Goal: Information Seeking & Learning: Learn about a topic

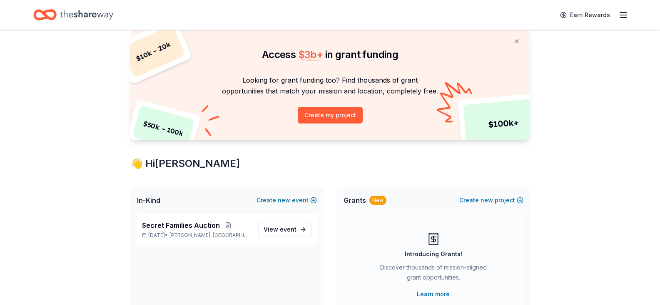
scroll to position [42, 0]
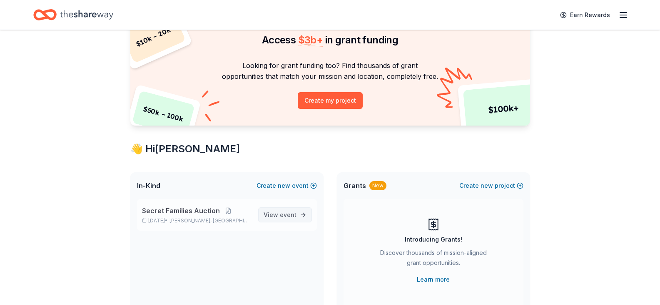
click at [292, 208] on link "View event" at bounding box center [285, 214] width 54 height 15
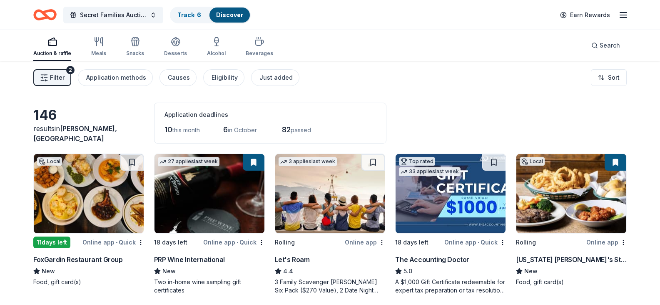
click at [227, 15] on link "Discover" at bounding box center [229, 14] width 27 height 7
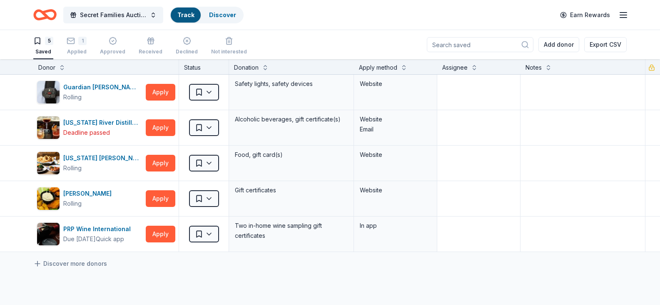
scroll to position [0, 0]
click at [77, 43] on div "1" at bounding box center [77, 40] width 20 height 8
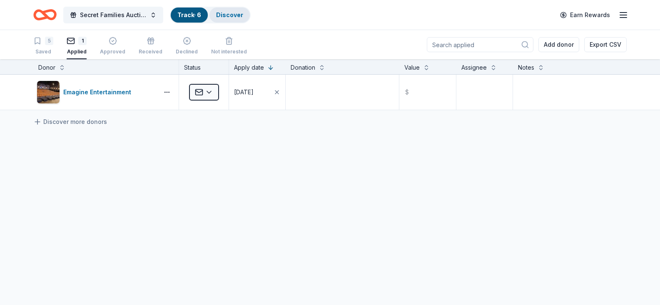
click at [234, 14] on link "Discover" at bounding box center [229, 14] width 27 height 7
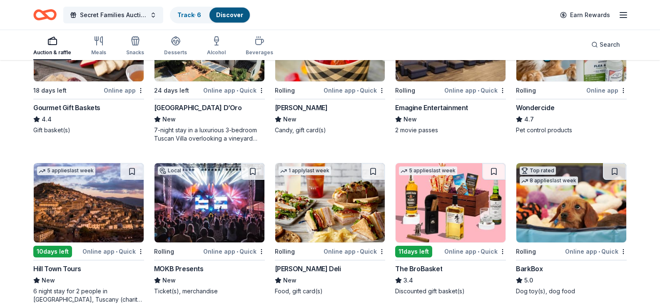
scroll to position [458, 0]
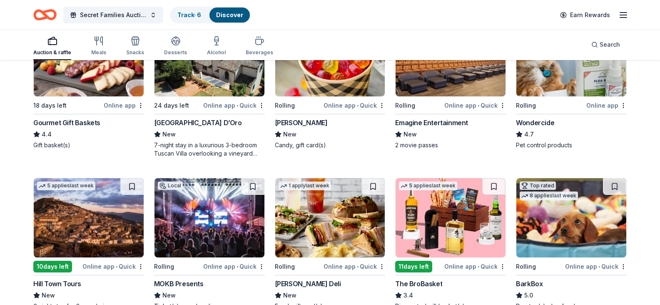
click at [281, 127] on div "[PERSON_NAME]" at bounding box center [301, 122] width 53 height 10
click at [620, 15] on icon "button" at bounding box center [624, 15] width 10 height 10
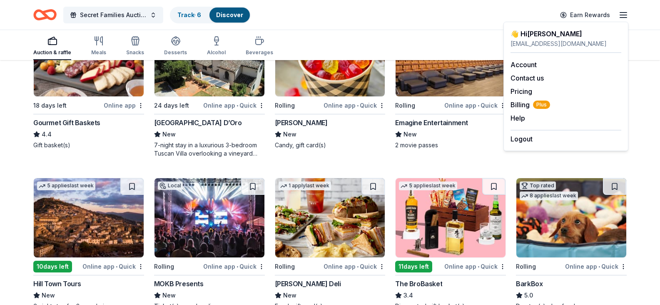
click at [647, 146] on div "146 results in [GEOGRAPHIC_DATA], IN Application deadlines 10 this month 6 in O…" at bounding box center [330, 151] width 660 height 1096
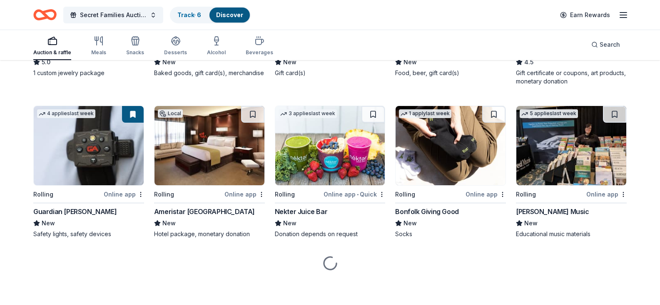
scroll to position [1325, 0]
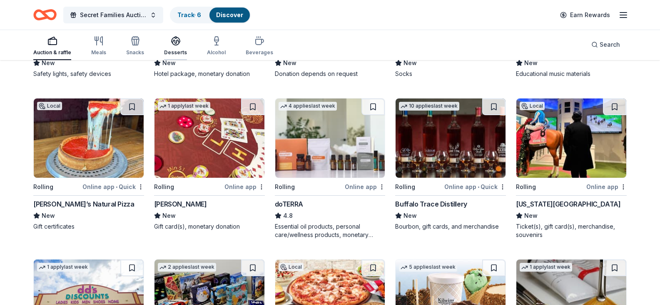
click at [176, 44] on icon "button" at bounding box center [175, 43] width 7 height 3
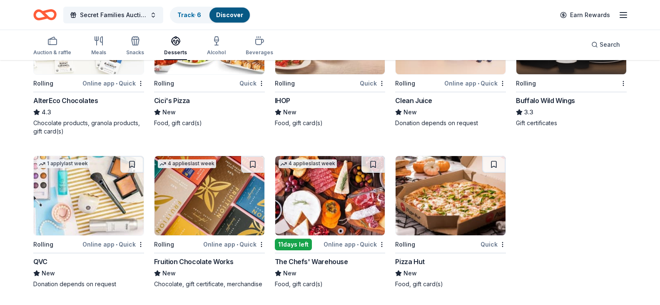
scroll to position [733, 0]
click at [255, 42] on icon "button" at bounding box center [260, 41] width 10 height 10
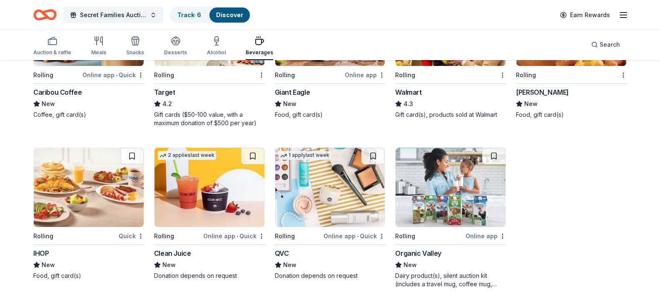
scroll to position [379, 0]
click at [624, 12] on line "button" at bounding box center [623, 12] width 7 height 0
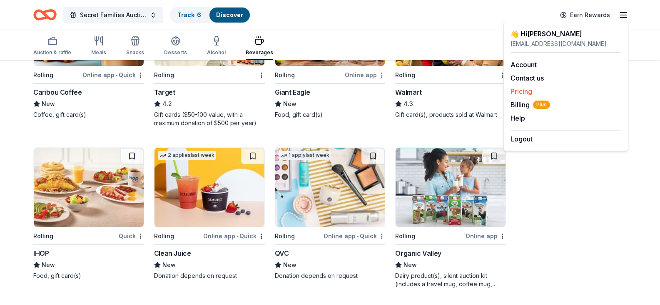
click at [525, 89] on link "Pricing" at bounding box center [522, 91] width 22 height 8
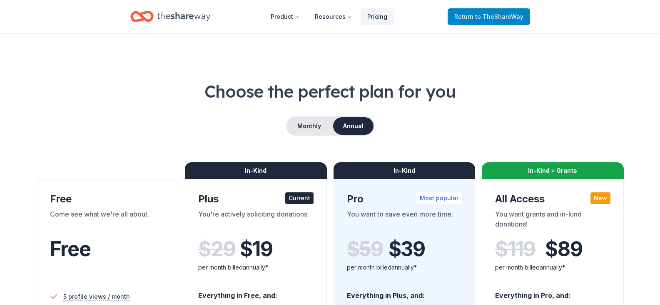
click at [503, 15] on span "to TheShareWay" at bounding box center [499, 16] width 48 height 7
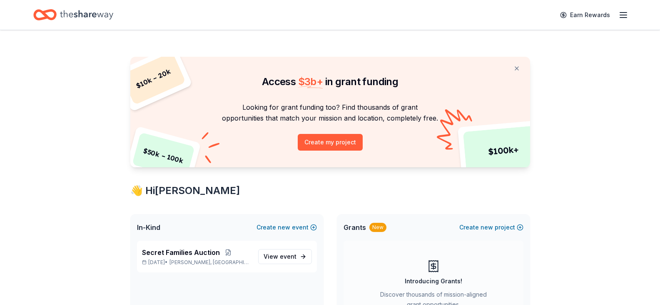
click at [622, 15] on line "button" at bounding box center [623, 15] width 7 height 0
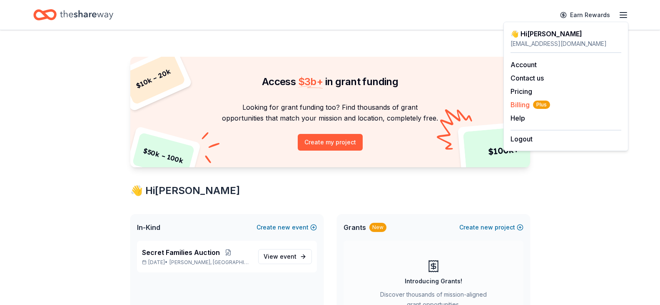
click at [523, 103] on span "Billing Plus" at bounding box center [531, 105] width 40 height 10
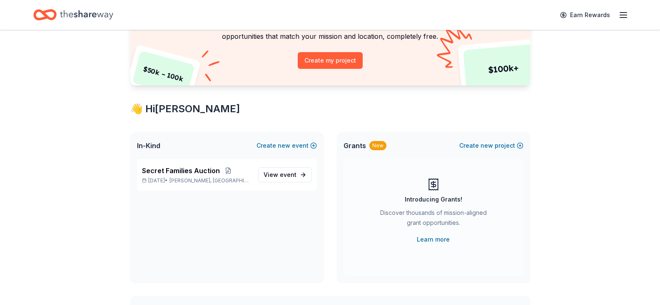
scroll to position [83, 0]
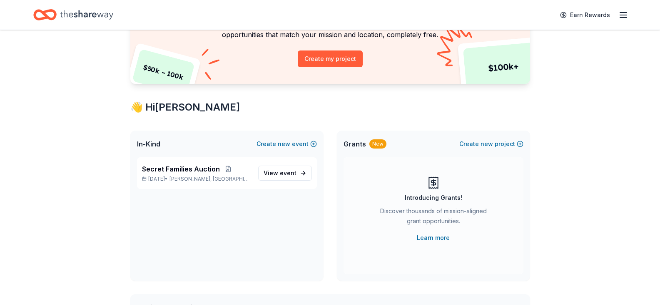
click at [434, 178] on icon at bounding box center [433, 182] width 13 height 13
click at [432, 200] on div "Introducing Grants!" at bounding box center [433, 197] width 57 height 10
click at [426, 236] on link "Learn more" at bounding box center [433, 237] width 33 height 10
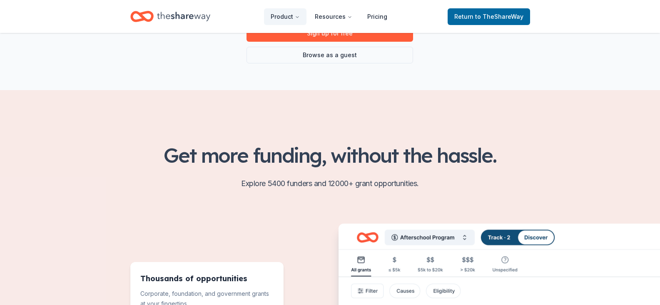
scroll to position [83, 0]
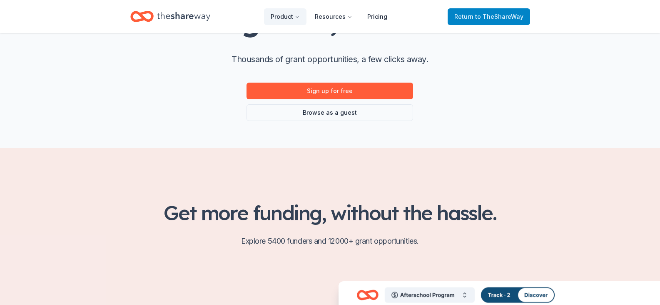
click at [494, 15] on span "to TheShareWay" at bounding box center [499, 16] width 48 height 7
